Goal: Task Accomplishment & Management: Use online tool/utility

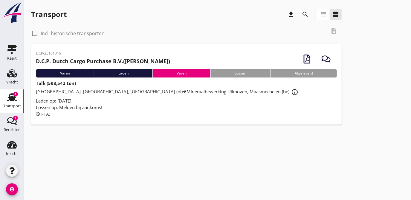
click at [94, 95] on div "[GEOGRAPHIC_DATA], [GEOGRAPHIC_DATA], [GEOGRAPHIC_DATA] (nl) Mineraalbewerking …" at bounding box center [186, 92] width 301 height 11
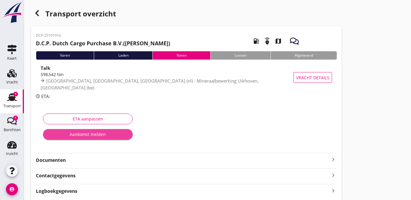
click at [85, 134] on div "Aankomst melden" at bounding box center [88, 134] width 80 height 6
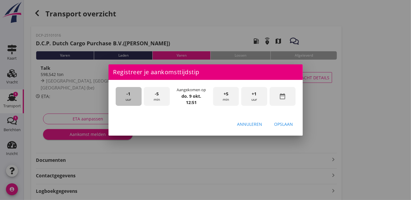
click at [128, 97] on div "-1 uur" at bounding box center [129, 96] width 26 height 19
click at [255, 94] on span "+1" at bounding box center [254, 94] width 5 height 7
click at [156, 94] on span "-5" at bounding box center [157, 94] width 4 height 7
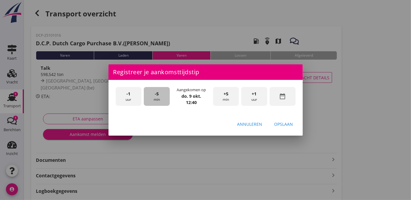
click at [156, 94] on span "-5" at bounding box center [157, 94] width 4 height 7
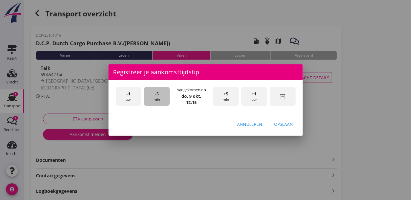
click at [156, 94] on span "-5" at bounding box center [157, 94] width 4 height 7
click at [230, 94] on div "+5 min" at bounding box center [226, 96] width 26 height 19
click at [284, 125] on div "Opslaan" at bounding box center [283, 124] width 19 height 6
